Goal: Use online tool/utility: Use online tool/utility

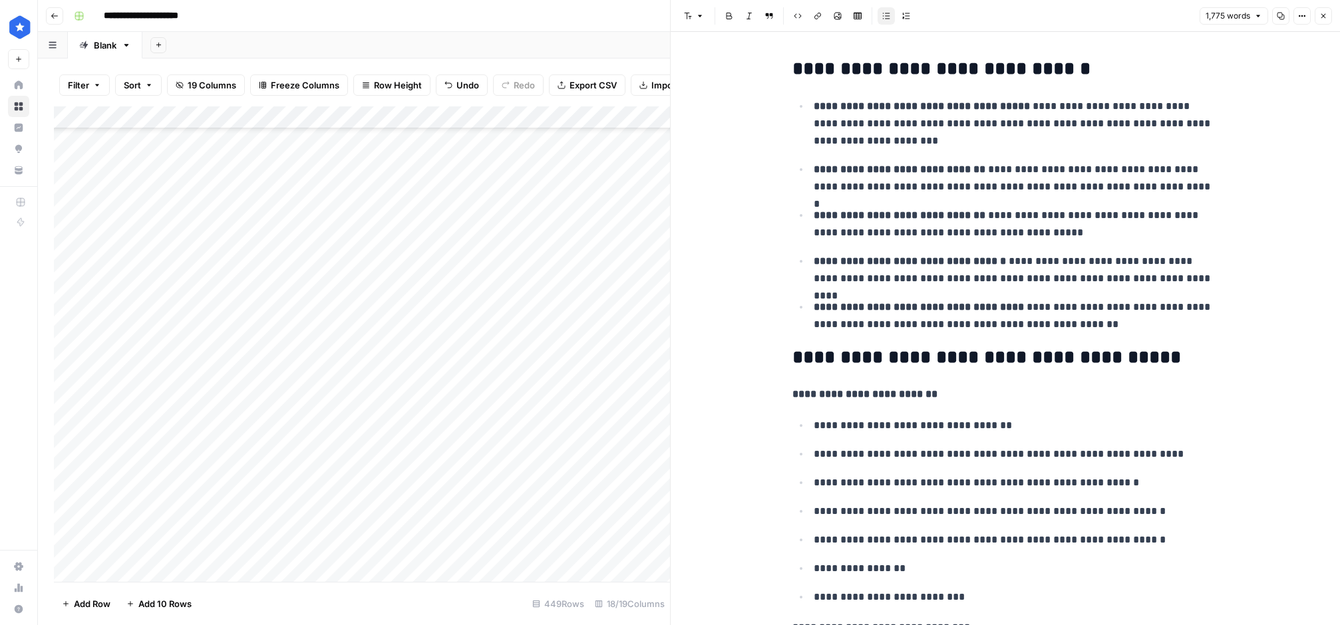
scroll to position [9723, 0]
click at [134, 568] on div "Add Column" at bounding box center [362, 344] width 616 height 476
type input "**********"
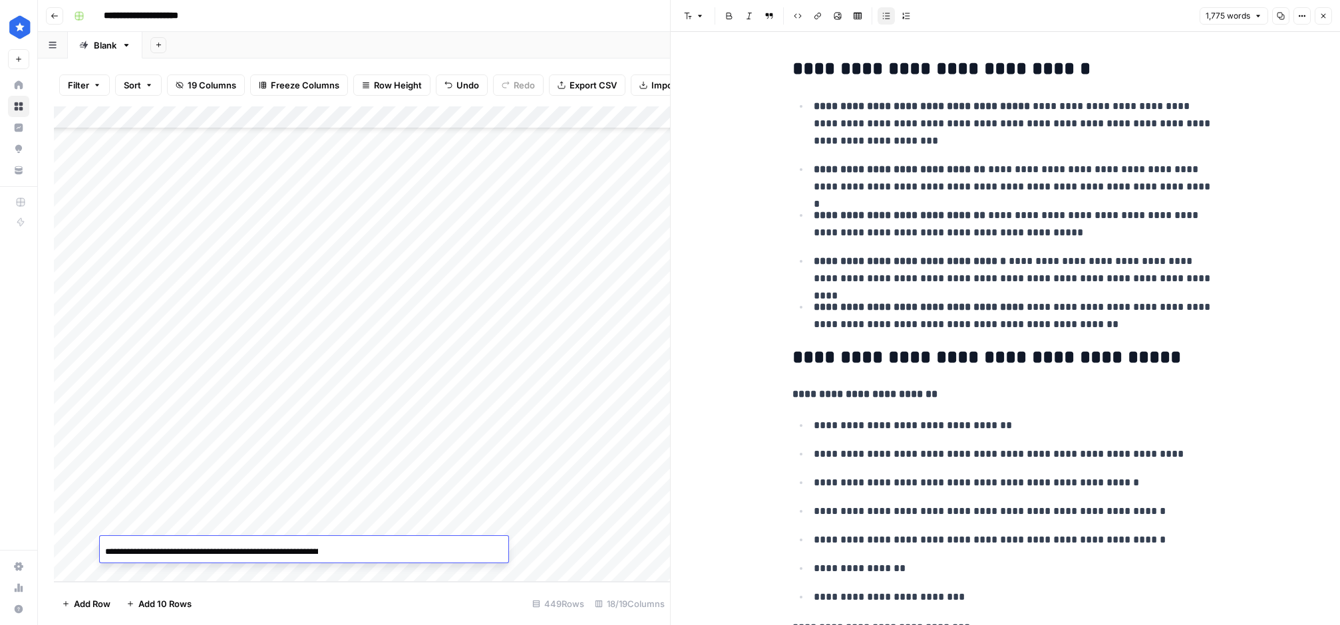
drag, startPoint x: 330, startPoint y: 549, endPoint x: 164, endPoint y: 553, distance: 165.7
click at [164, 553] on div "**********" at bounding box center [304, 551] width 408 height 23
drag, startPoint x: 333, startPoint y: 547, endPoint x: 295, endPoint y: 548, distance: 37.9
click at [289, 548] on div "**********" at bounding box center [304, 551] width 408 height 23
drag, startPoint x: 326, startPoint y: 550, endPoint x: 131, endPoint y: 553, distance: 194.9
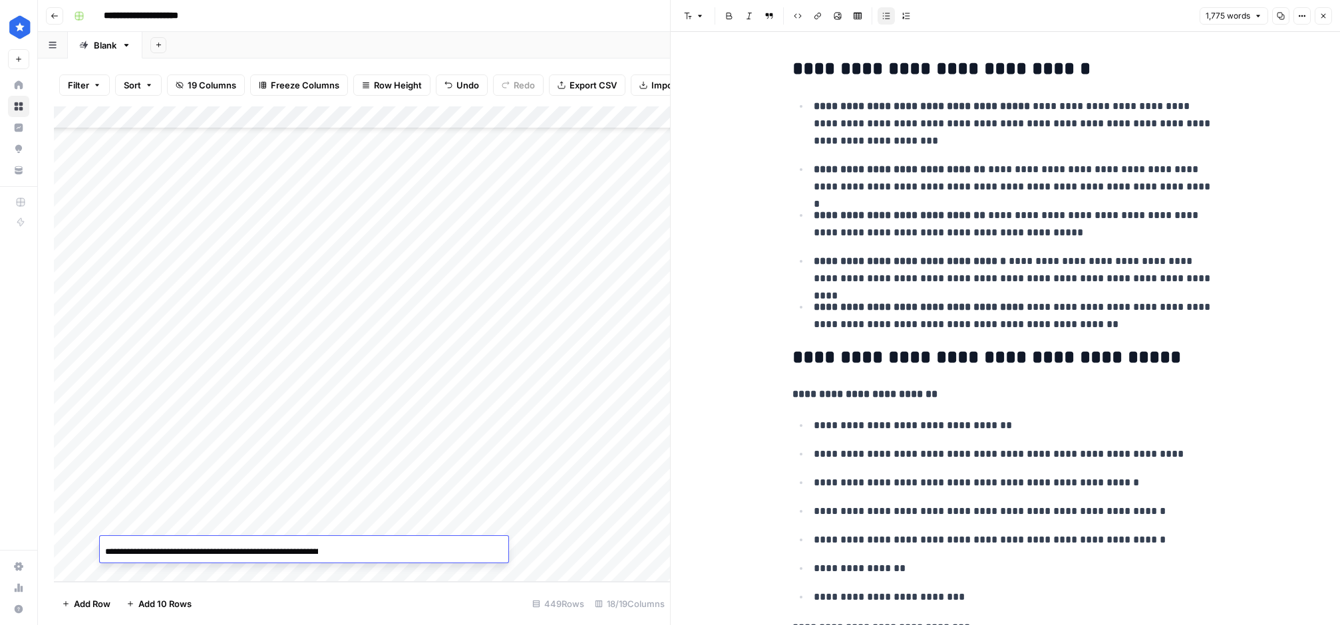
click at [131, 553] on div "**********" at bounding box center [304, 551] width 408 height 23
click at [131, 553] on input "**********" at bounding box center [211, 552] width 213 height 16
paste input "**********"
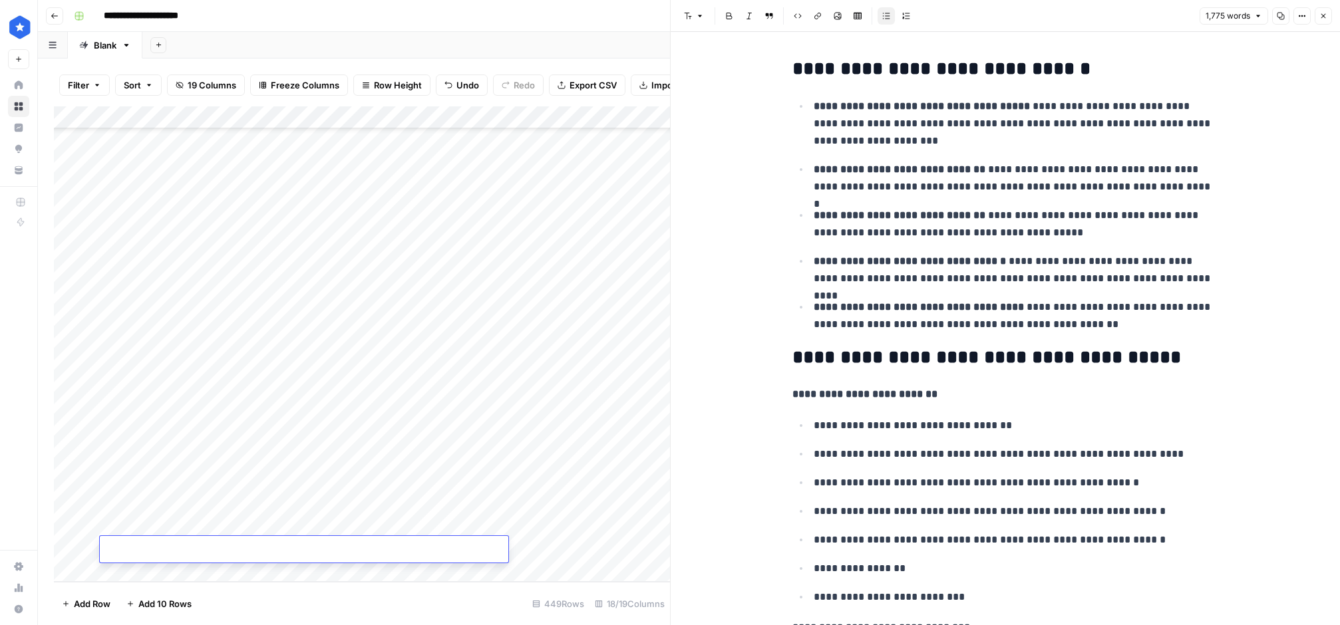
type input "**********"
drag, startPoint x: 320, startPoint y: 548, endPoint x: 106, endPoint y: 550, distance: 213.5
click at [106, 549] on div "**********" at bounding box center [304, 551] width 408 height 23
drag, startPoint x: 341, startPoint y: 533, endPoint x: 344, endPoint y: 552, distance: 18.8
click at [342, 537] on div "Add Column" at bounding box center [362, 344] width 616 height 476
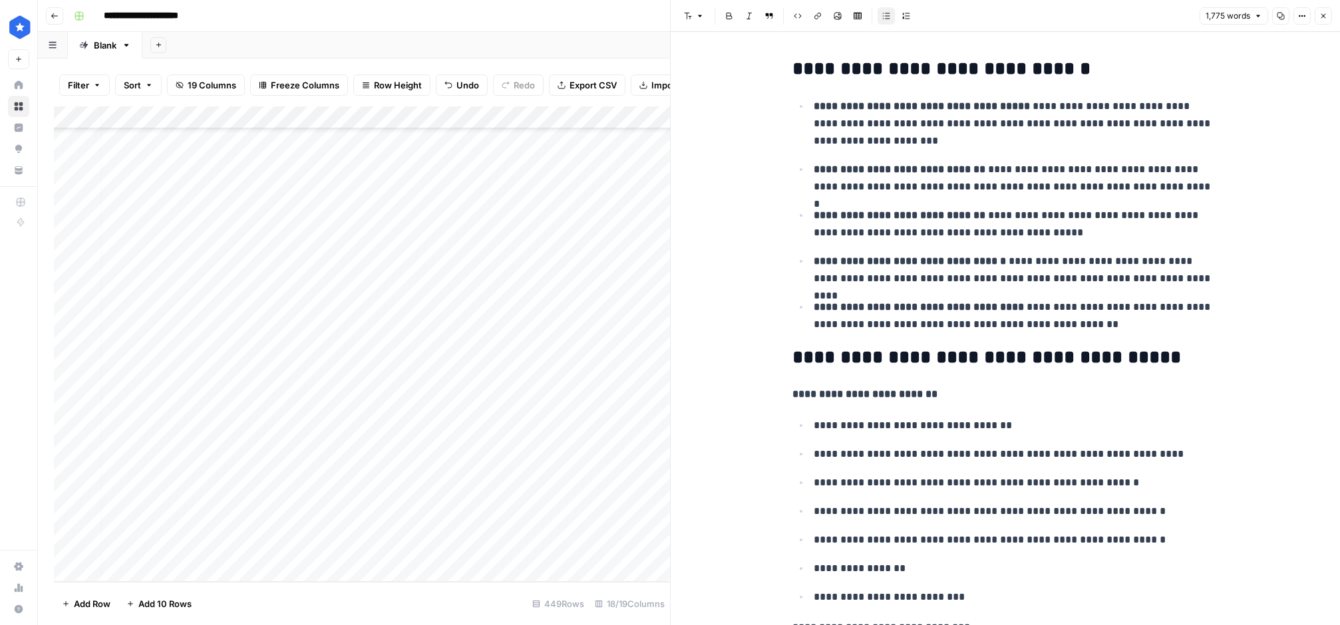
scroll to position [9723, 7]
click at [337, 549] on div "Add Column" at bounding box center [362, 344] width 616 height 476
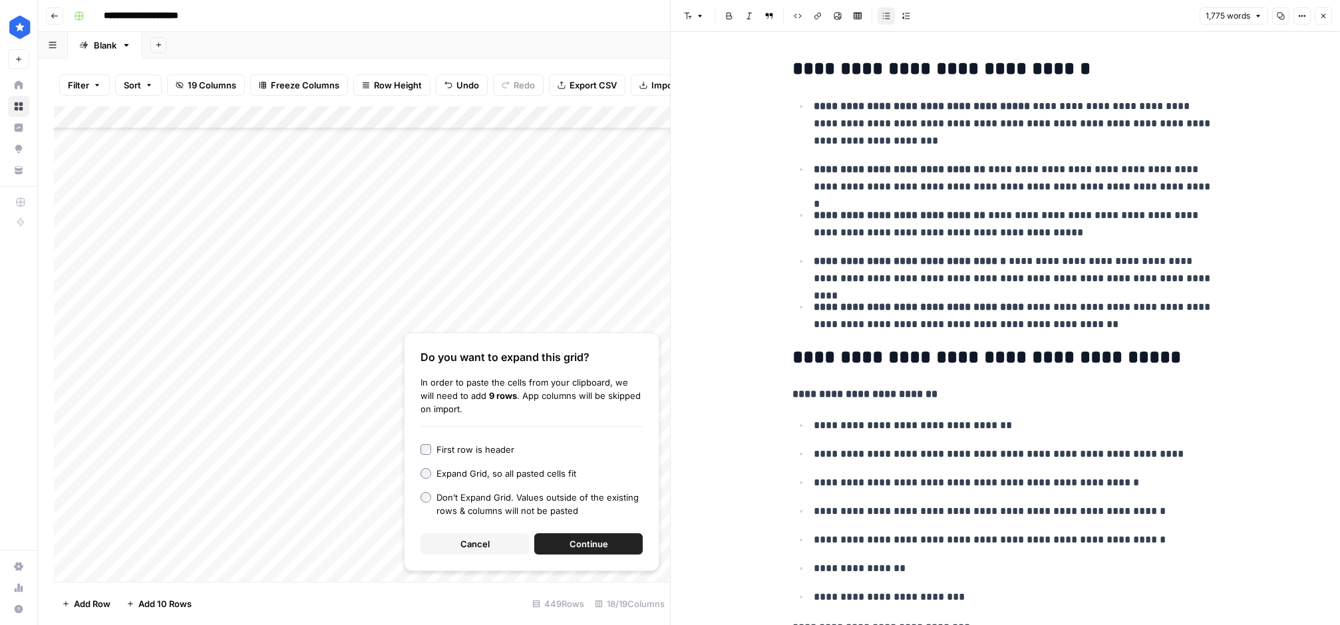
click at [578, 545] on span "Continue" at bounding box center [588, 543] width 39 height 13
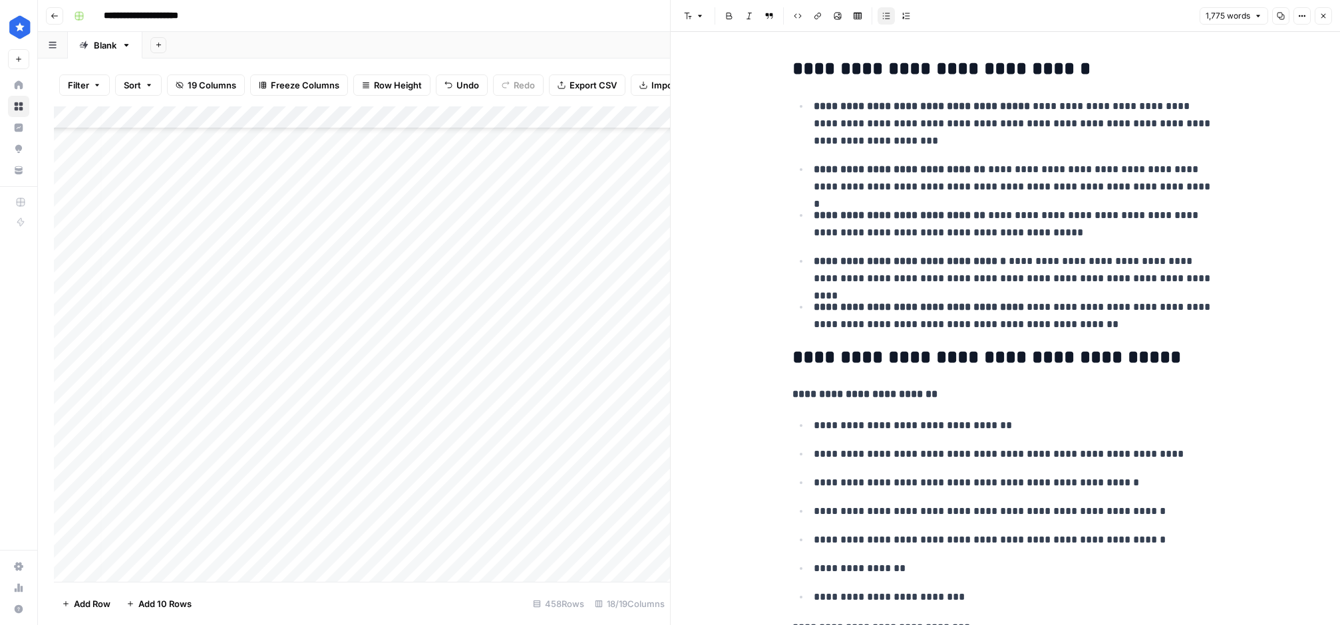
scroll to position [9927, 4]
click at [556, 318] on div "Add Column" at bounding box center [362, 344] width 616 height 476
drag, startPoint x: 550, startPoint y: 345, endPoint x: 556, endPoint y: 556, distance: 211.0
click at [556, 556] on div "Add Column" at bounding box center [362, 344] width 616 height 476
click at [586, 347] on div "Add Column" at bounding box center [362, 344] width 616 height 476
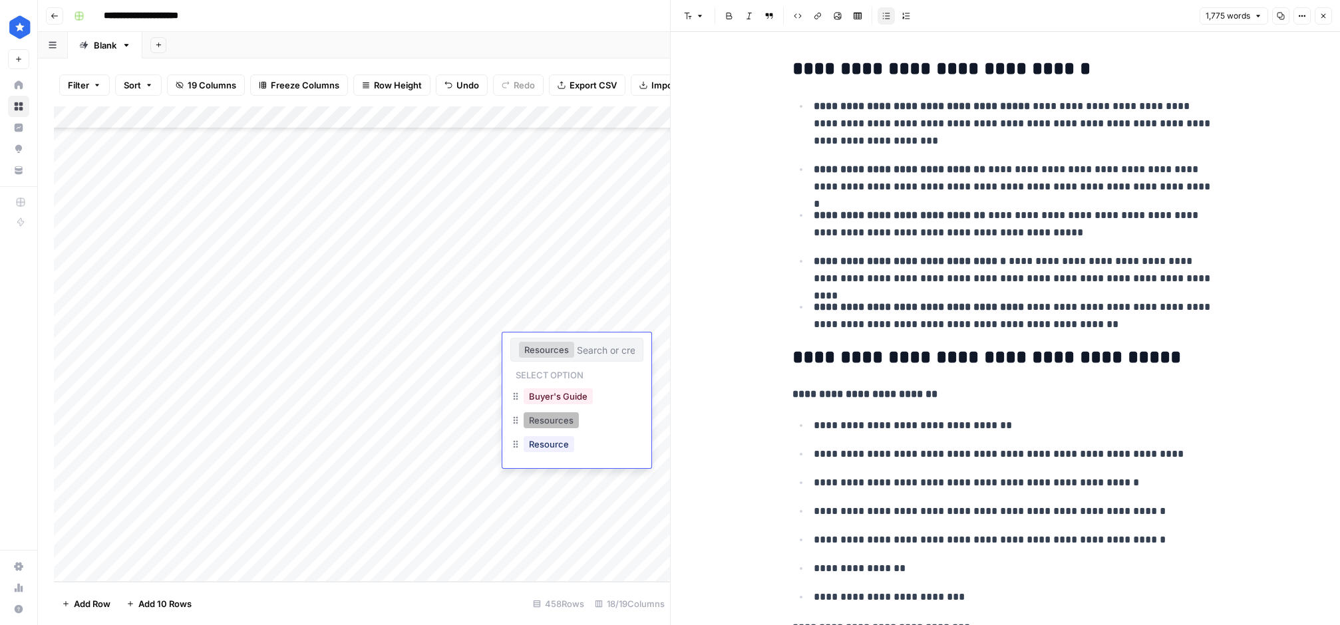
click at [551, 418] on button "Resources" at bounding box center [551, 420] width 55 height 16
drag, startPoint x: 558, startPoint y: 375, endPoint x: 565, endPoint y: 458, distance: 84.1
click at [563, 459] on div "Add Column" at bounding box center [362, 344] width 616 height 476
click at [601, 346] on div "Add Column" at bounding box center [362, 344] width 616 height 476
drag, startPoint x: 621, startPoint y: 355, endPoint x: 616, endPoint y: 621, distance: 265.5
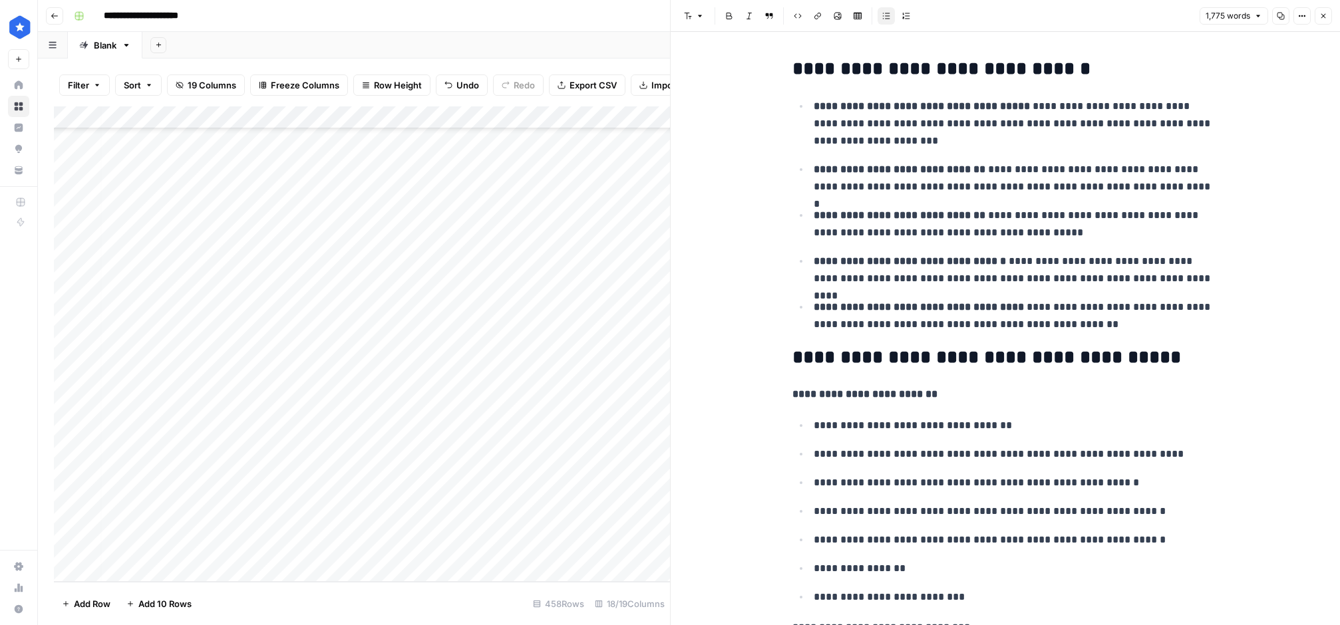
click at [616, 621] on div "Filter Sort 19 Columns Freeze Columns Row Height Undo Redo Export CSV Import CS…" at bounding box center [354, 342] width 632 height 567
drag, startPoint x: 620, startPoint y: 353, endPoint x: 593, endPoint y: 551, distance: 199.4
click at [593, 551] on div "Add Column" at bounding box center [362, 344] width 616 height 476
click at [643, 539] on div "Add Column" at bounding box center [362, 344] width 616 height 476
click at [566, 345] on div "Add Column" at bounding box center [362, 344] width 616 height 476
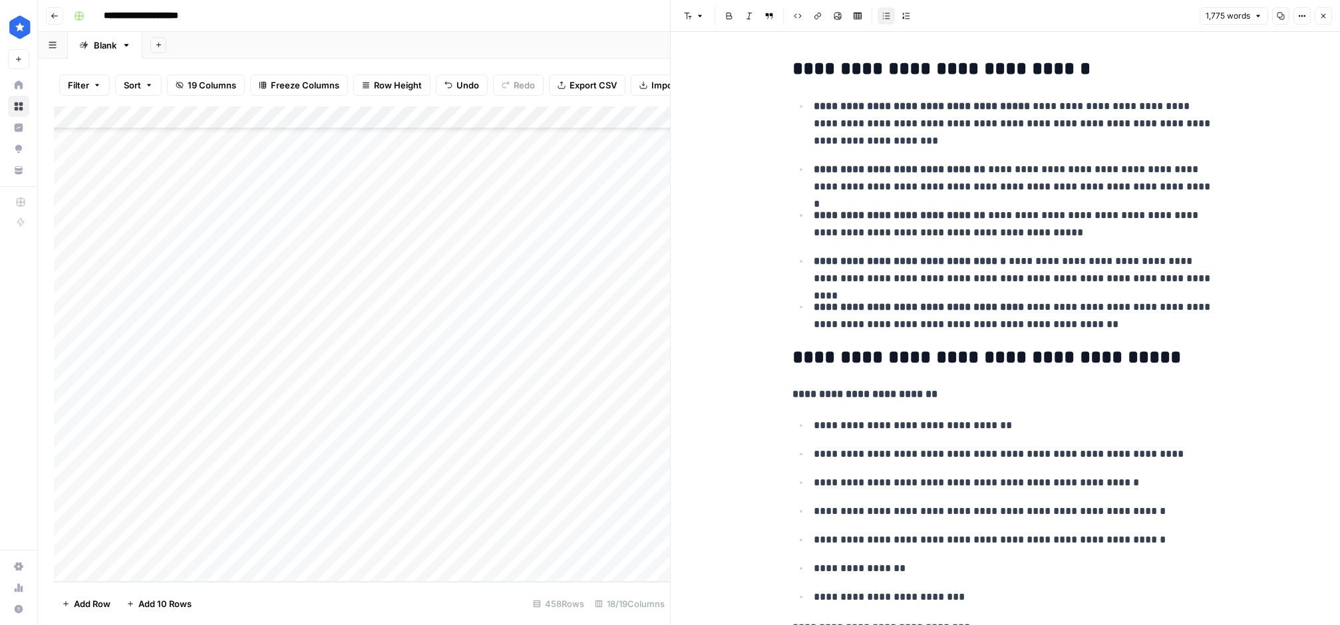
click at [637, 343] on div "Add Column" at bounding box center [362, 344] width 616 height 476
click at [466, 346] on div "Add Column" at bounding box center [362, 344] width 616 height 476
click at [457, 370] on div "Add Column" at bounding box center [362, 344] width 616 height 476
click at [451, 345] on div "Add Column" at bounding box center [362, 344] width 616 height 476
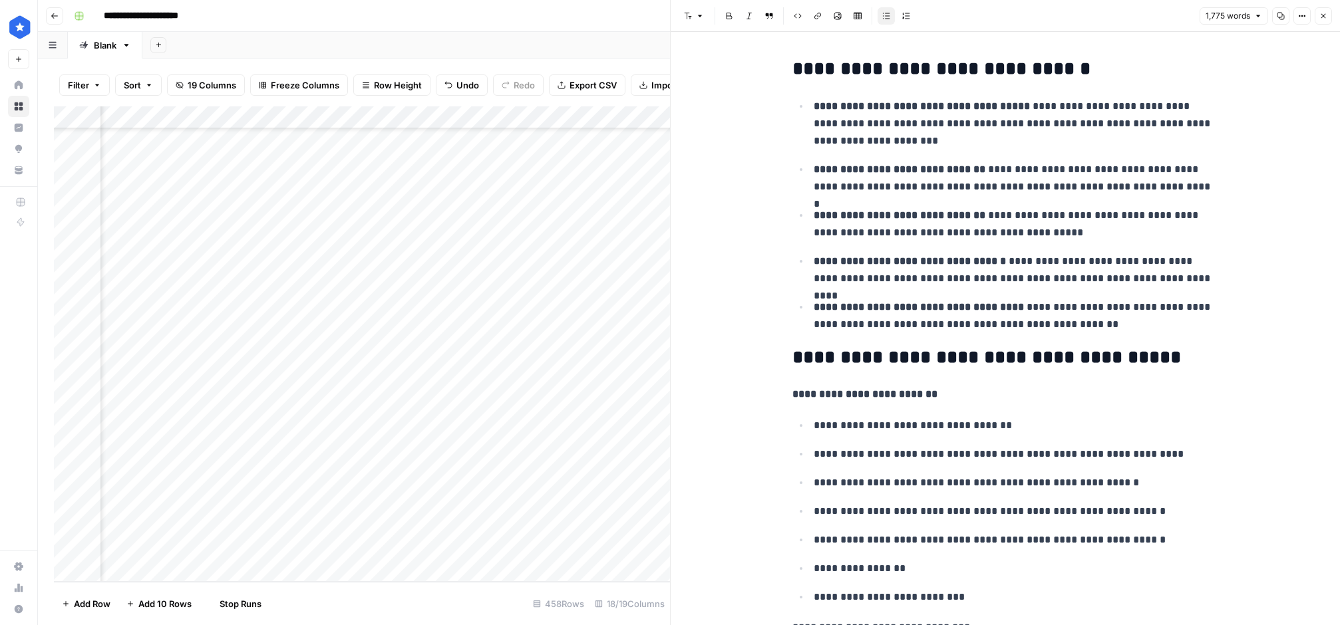
click at [452, 364] on div "Add Column" at bounding box center [362, 344] width 616 height 476
click at [454, 393] on div "Add Column" at bounding box center [362, 344] width 616 height 476
click at [454, 418] on div "Add Column" at bounding box center [362, 344] width 616 height 476
click at [455, 436] on div "Add Column" at bounding box center [362, 344] width 616 height 476
click at [456, 453] on div "Add Column" at bounding box center [362, 344] width 616 height 476
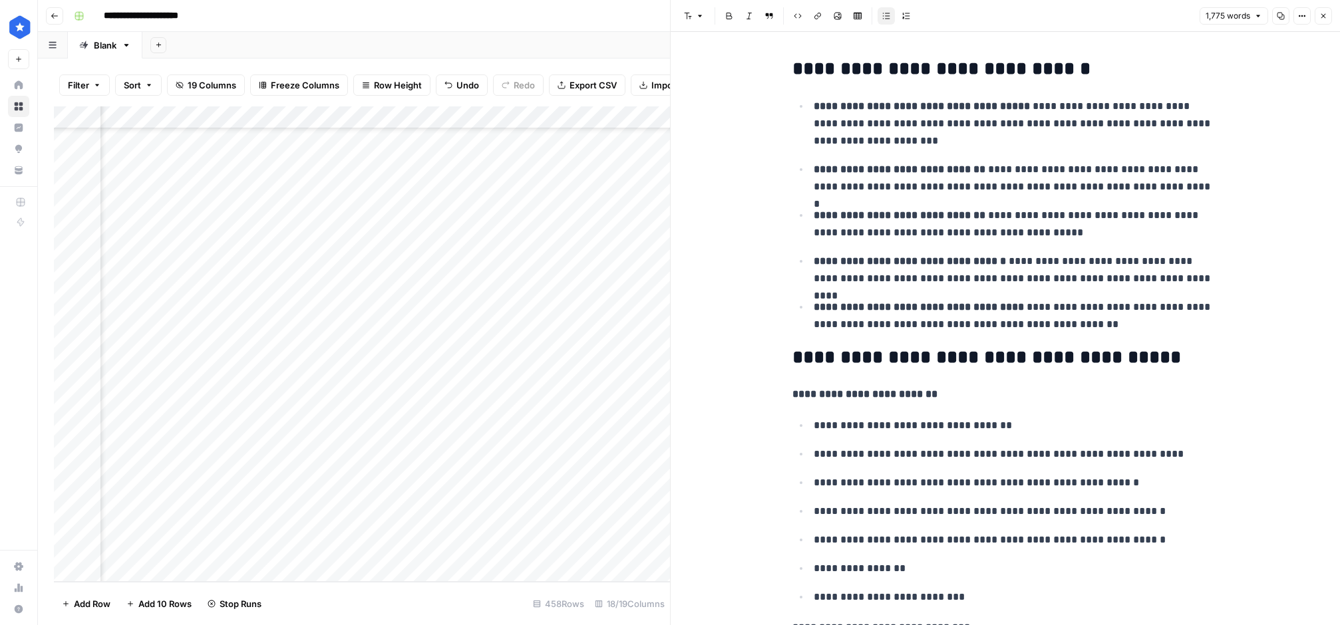
click at [457, 481] on div "Add Column" at bounding box center [362, 344] width 616 height 476
click at [457, 504] on div "Add Column" at bounding box center [362, 344] width 616 height 476
click at [458, 524] on div "Add Column" at bounding box center [362, 344] width 616 height 476
click at [458, 546] on div "Add Column" at bounding box center [362, 344] width 616 height 476
click at [449, 506] on div "Add Column" at bounding box center [362, 344] width 616 height 476
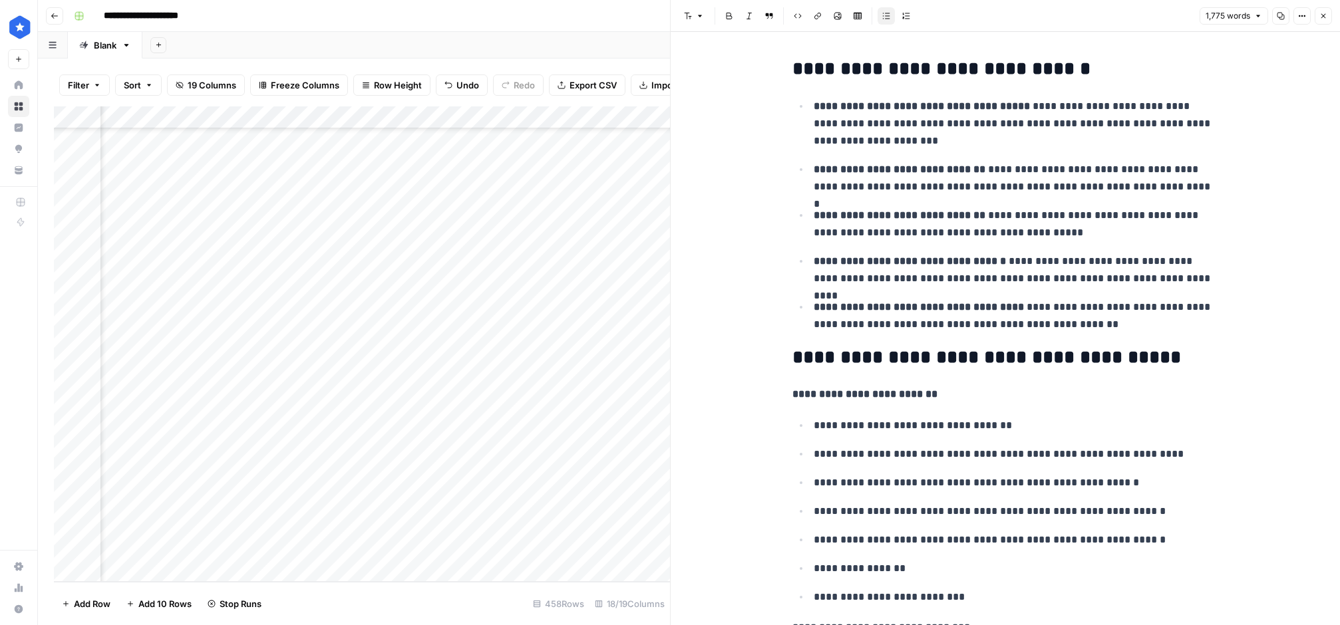
click at [455, 524] on div "Add Column" at bounding box center [362, 344] width 616 height 476
click at [460, 414] on div "Add Column" at bounding box center [362, 344] width 616 height 476
